Goal: Submit feedback/report problem

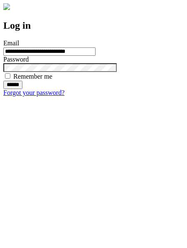
type input "**********"
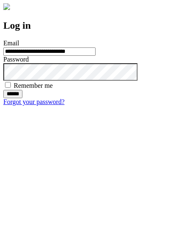
click at [22, 98] on input "******" at bounding box center [12, 94] width 19 height 8
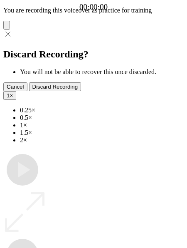
type input "**********"
